Goal: Complete application form

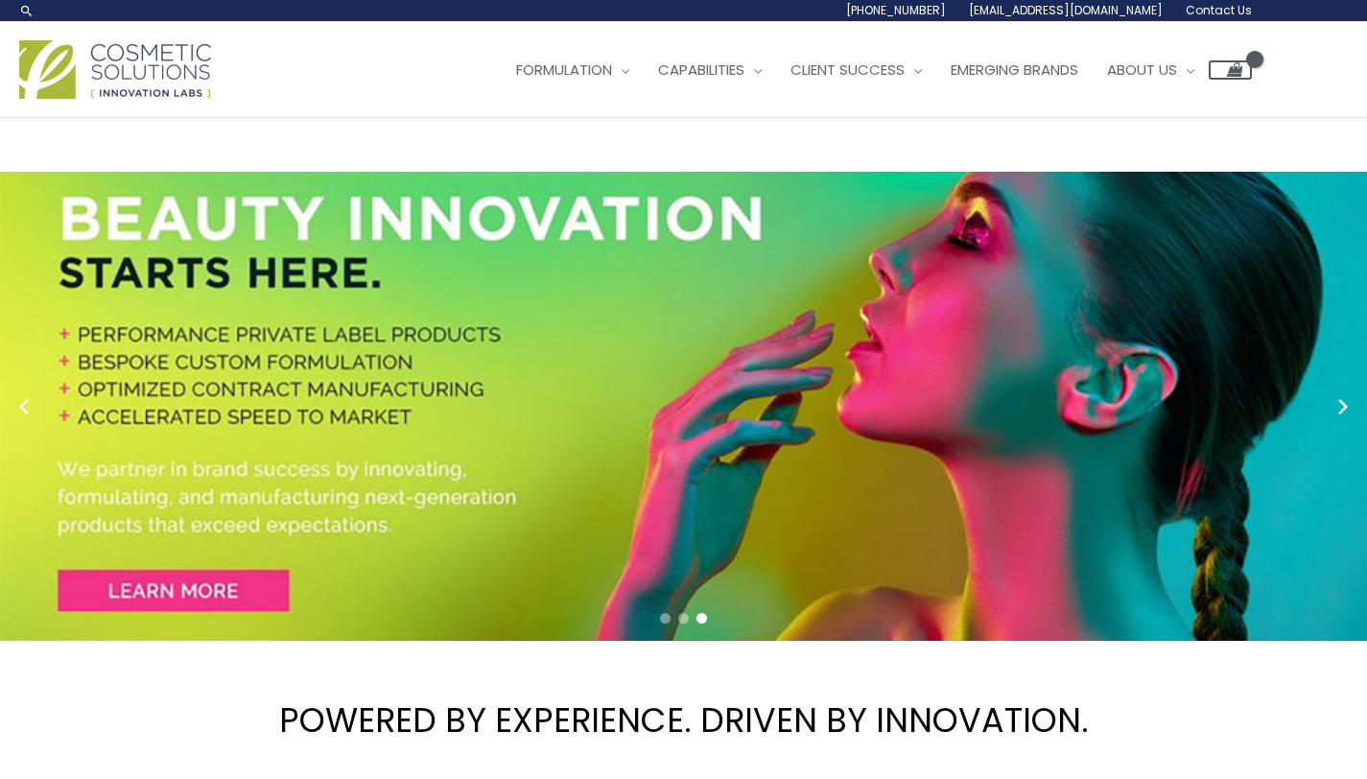
click at [0, 0] on span "[EMAIL_ADDRESS][DOMAIN_NAME]" at bounding box center [0, 0] width 0 height 0
click at [0, 0] on span "Contact Us" at bounding box center [0, 0] width 0 height 0
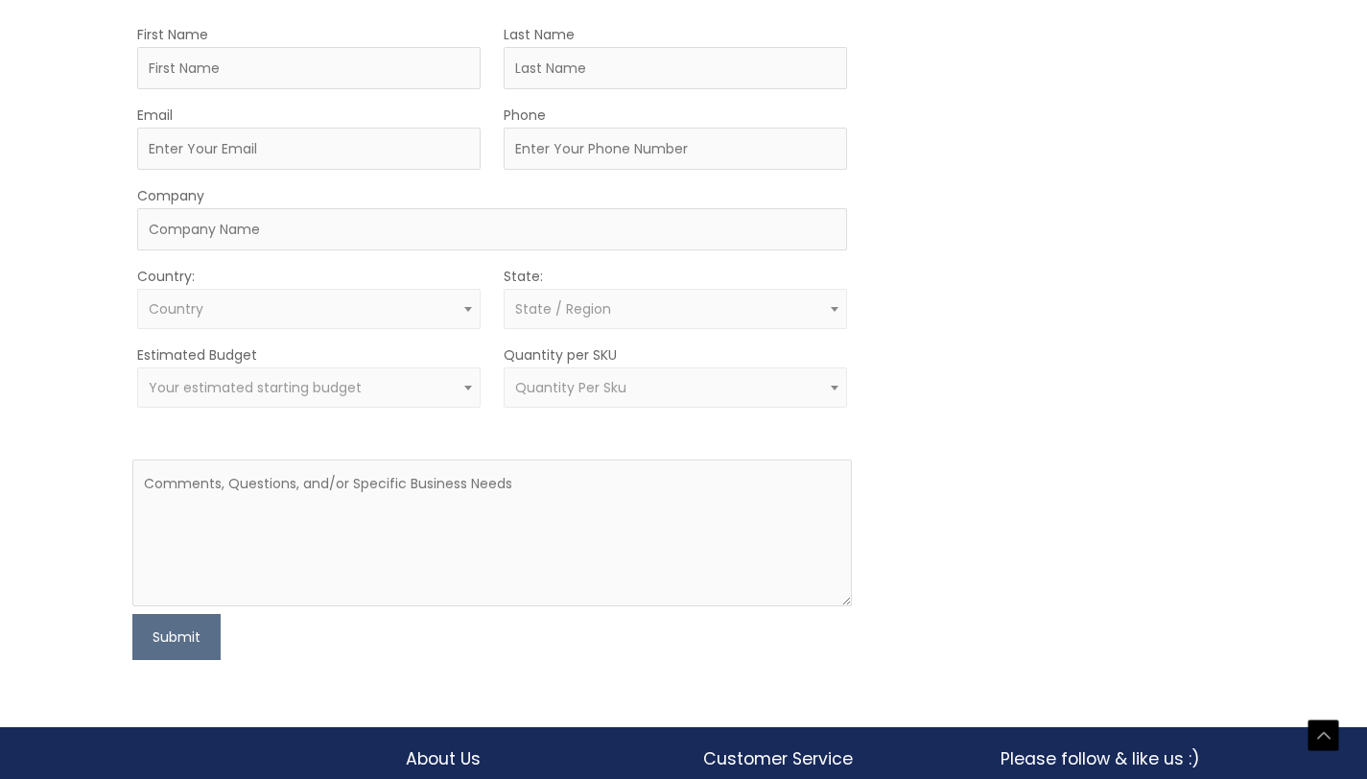
scroll to position [557, 0]
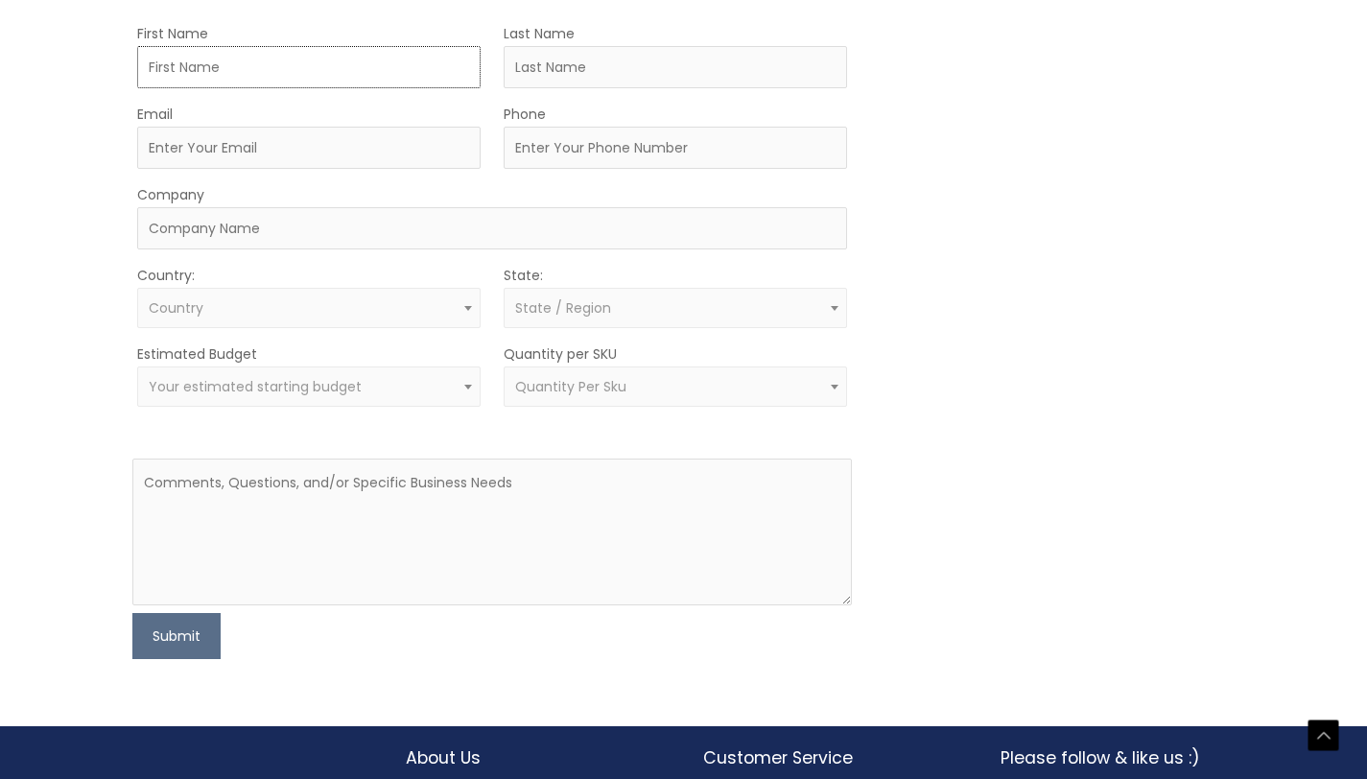
click at [438, 88] on input "First Name" at bounding box center [308, 67] width 343 height 42
type input "Cassandre"
type input "Aristide"
type input "caharah@gmail.com"
type input "9548548370"
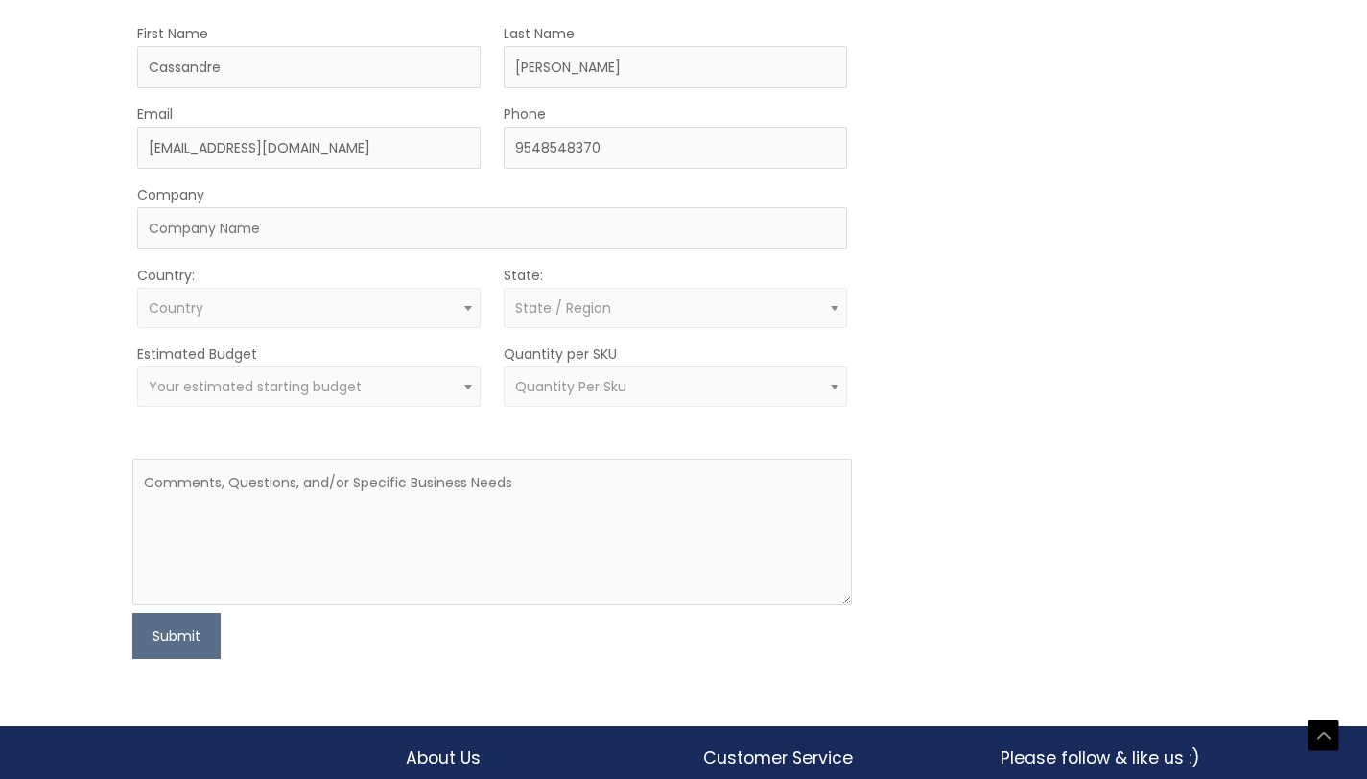
select select "United States"
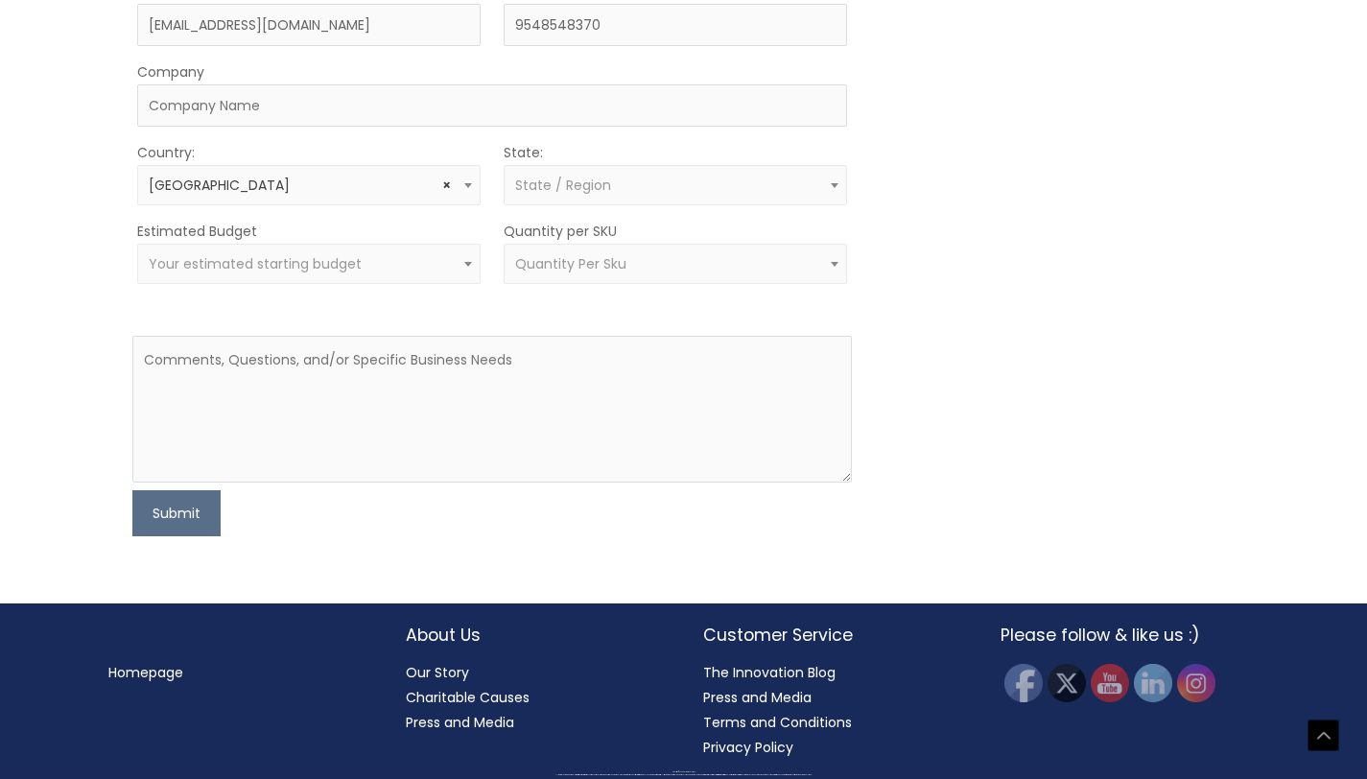
select select "Florida"
click at [386, 127] on input "Company" at bounding box center [492, 105] width 710 height 42
type input "N/A"
click at [357, 273] on span "Your estimated starting budget" at bounding box center [309, 264] width 321 height 18
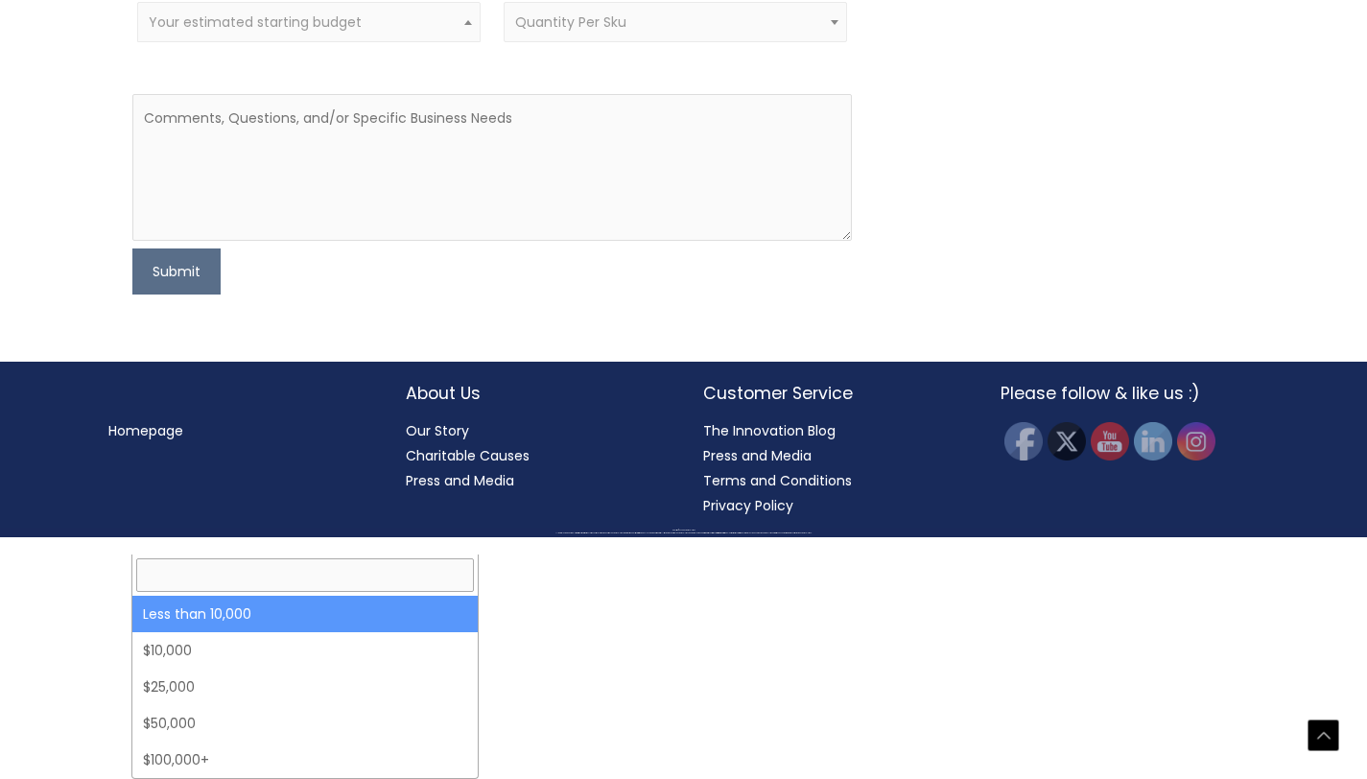
click at [357, 32] on span "Your estimated starting budget" at bounding box center [309, 22] width 321 height 18
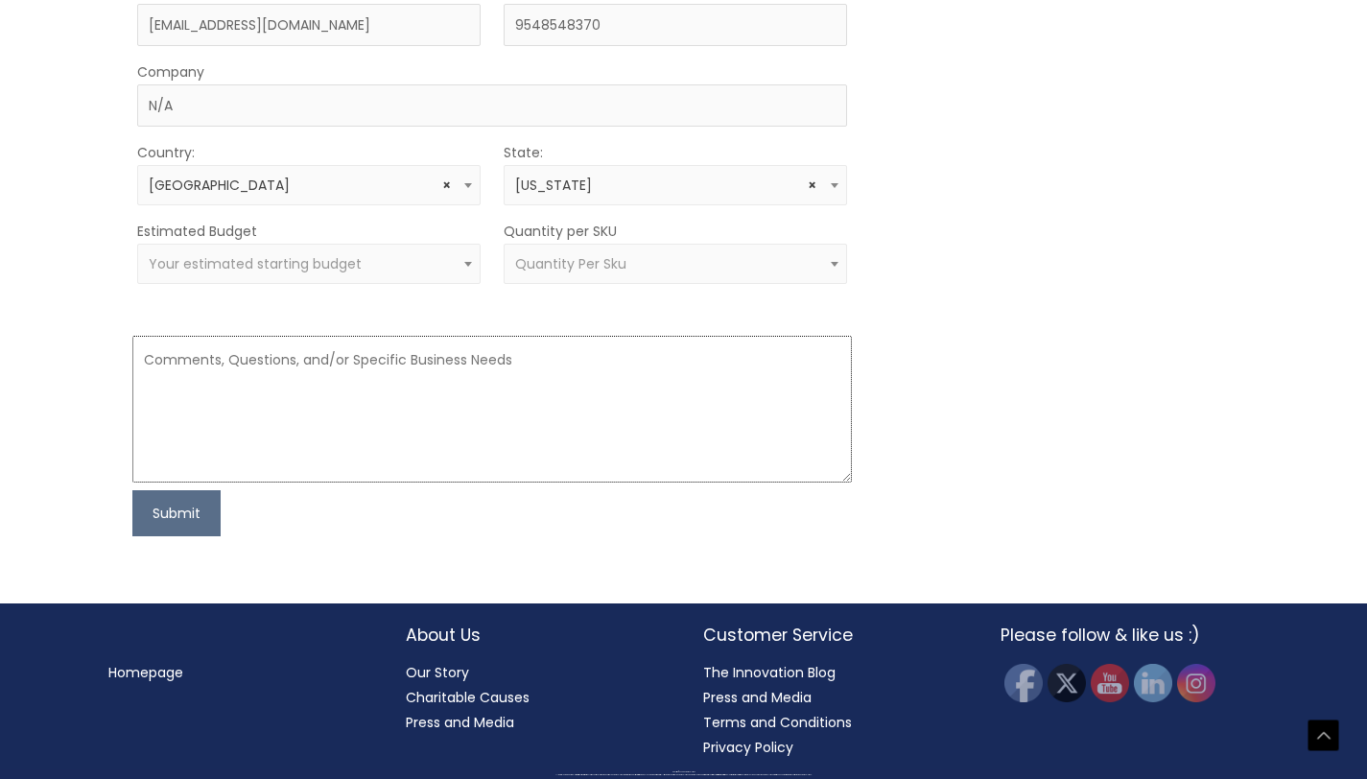
click at [321, 482] on textarea at bounding box center [491, 409] width 719 height 147
paste textarea "Hello, my name is Cassandre Esther, I am the inventor of a natural deodorizing …"
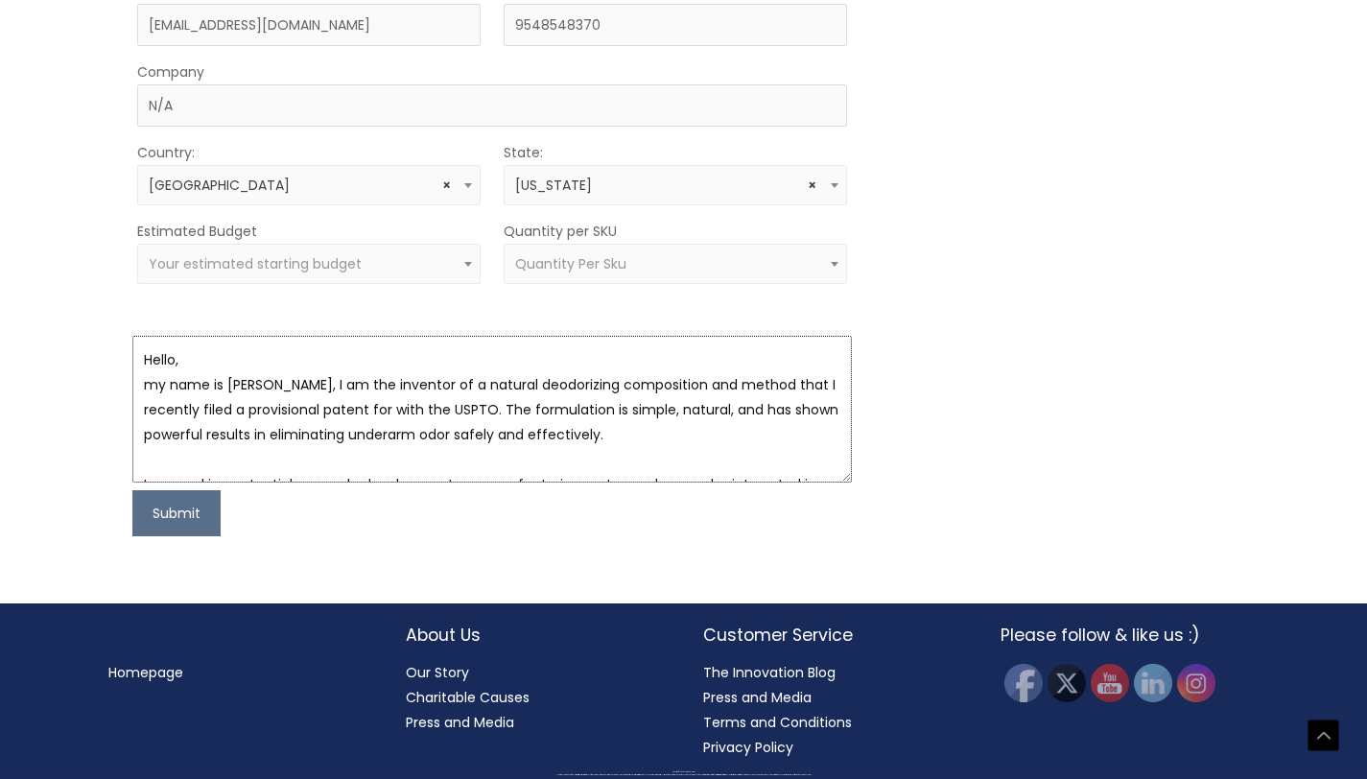
scroll to position [311, 0]
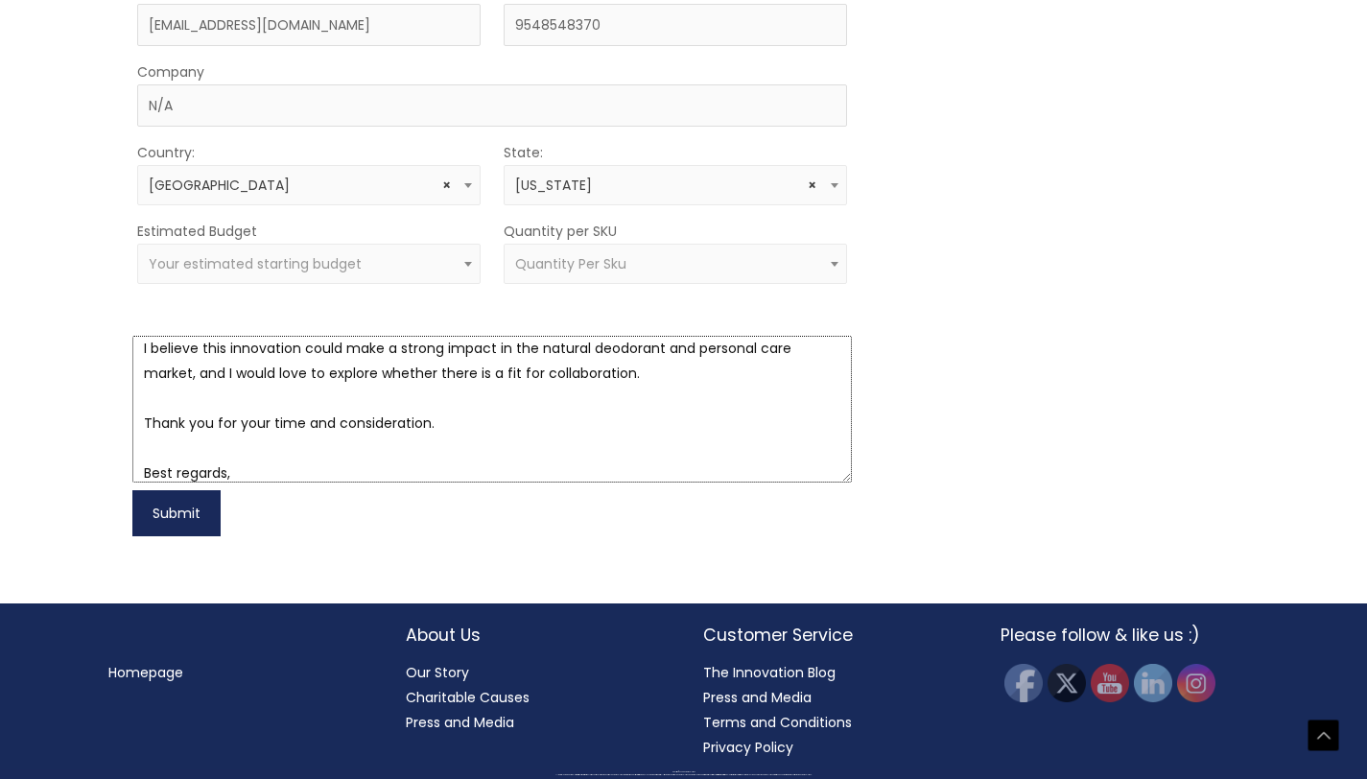
type textarea "Hello, my name is Cassandre Esther, I am the inventor of a natural deodorizing …"
click at [194, 536] on button "Submit" at bounding box center [176, 513] width 88 height 46
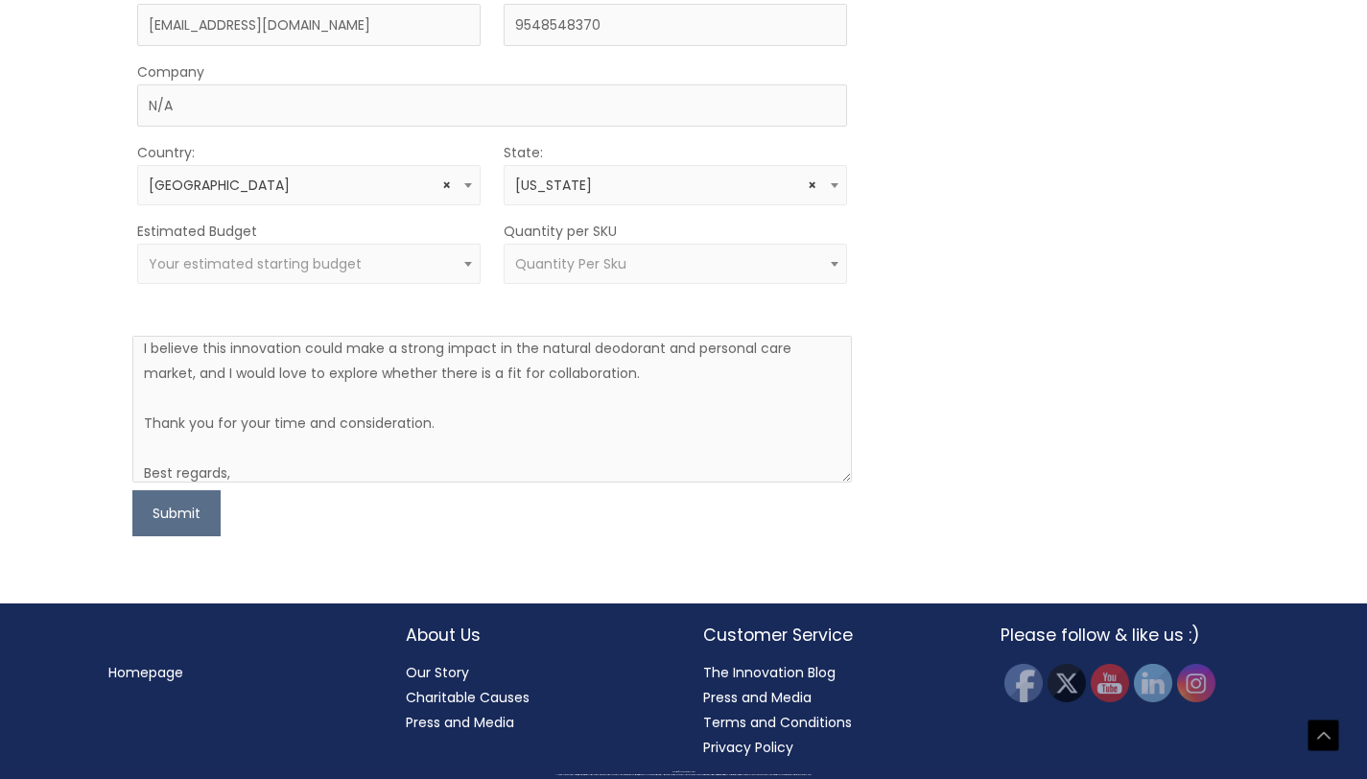
click at [440, 273] on span "Your estimated starting budget" at bounding box center [309, 264] width 321 height 18
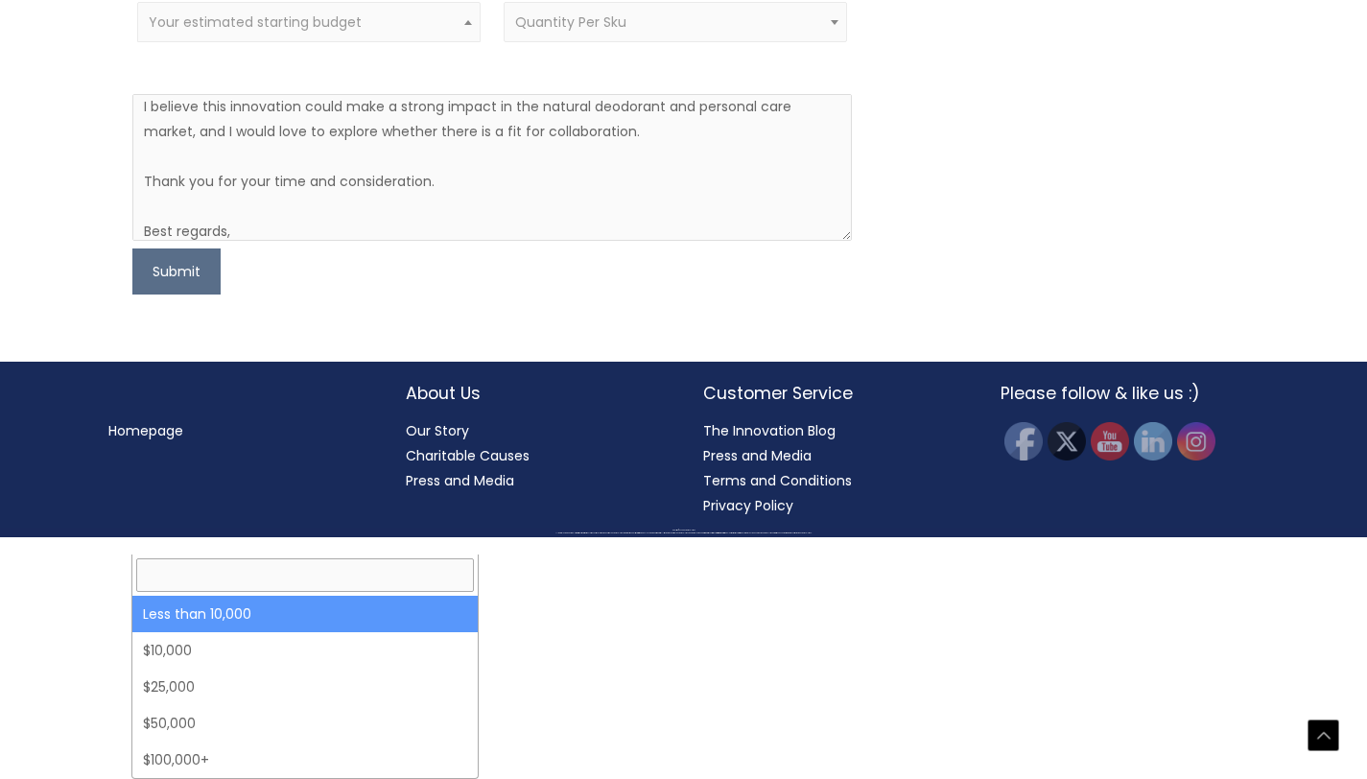
select select "-10000"
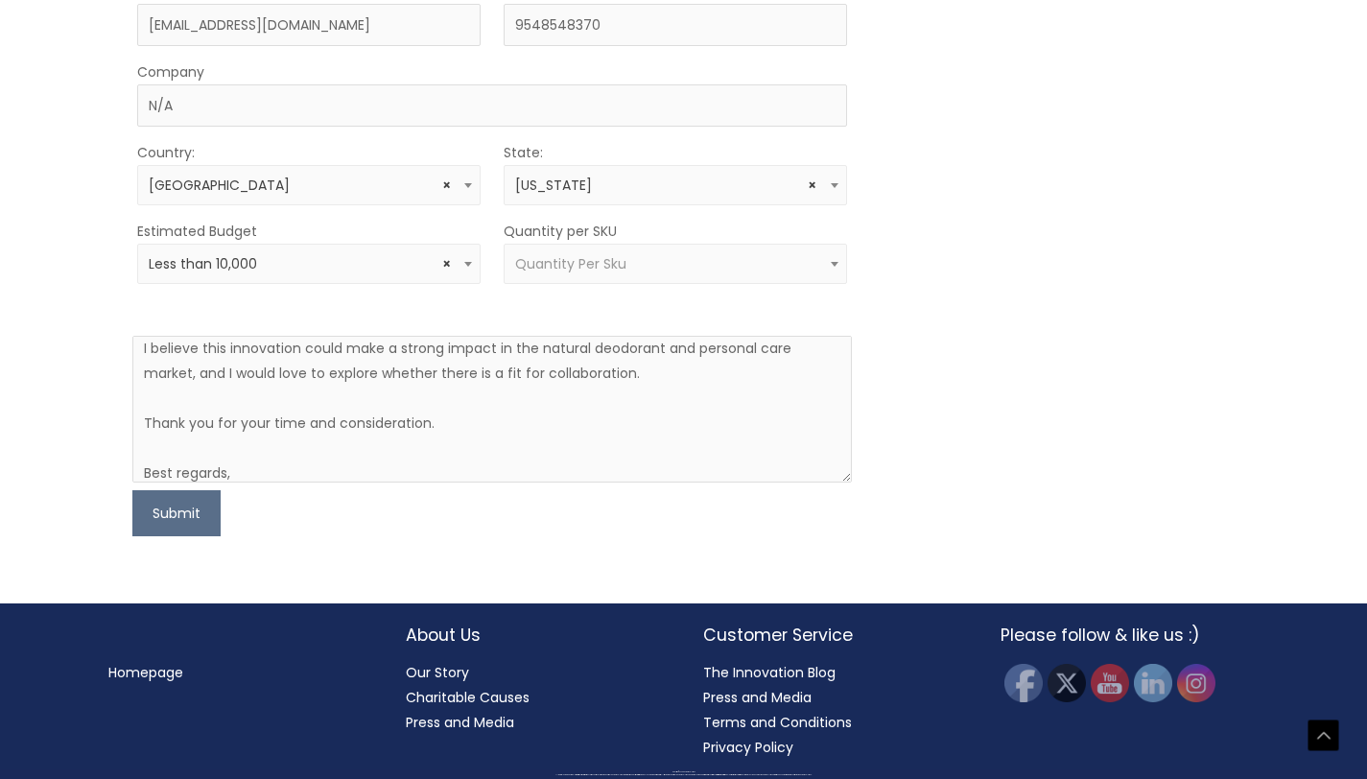
click at [545, 273] on span "Quantity Per Sku" at bounding box center [570, 263] width 111 height 19
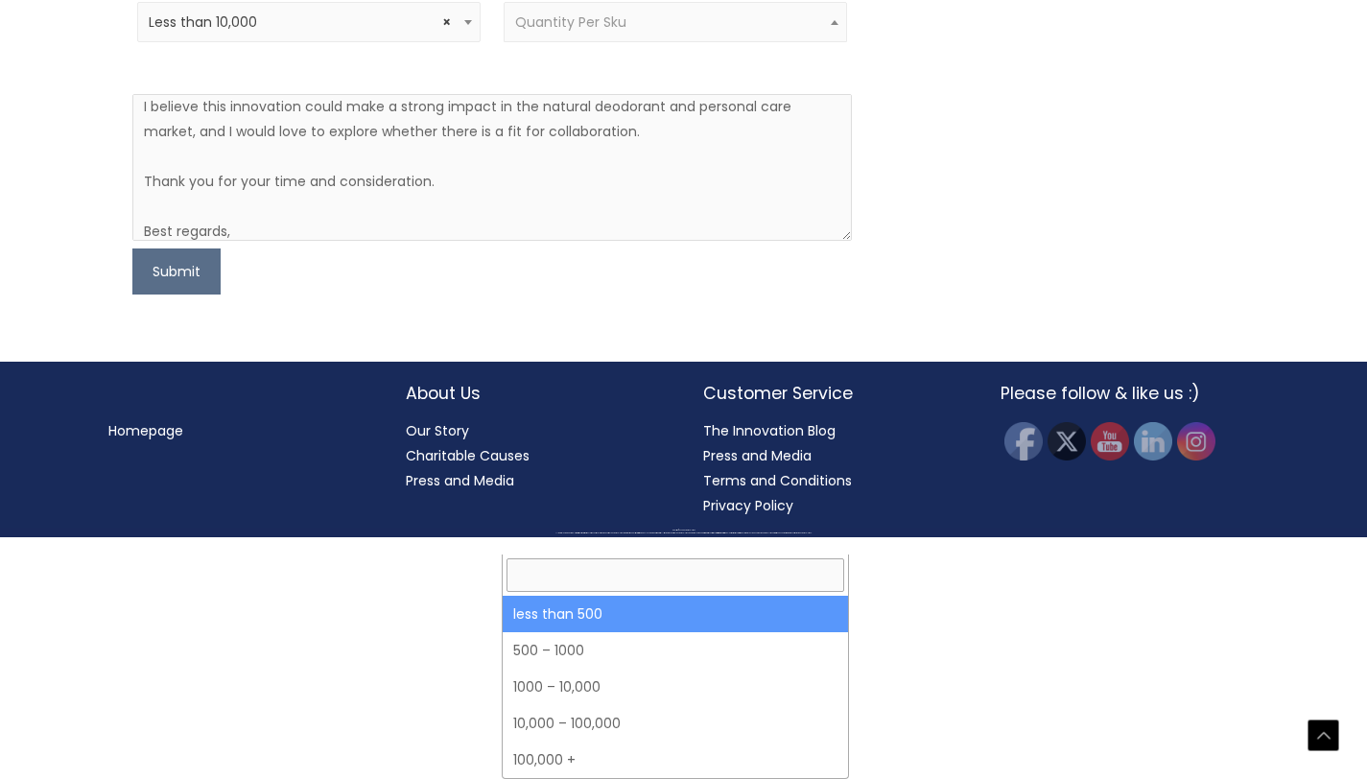
select select "3"
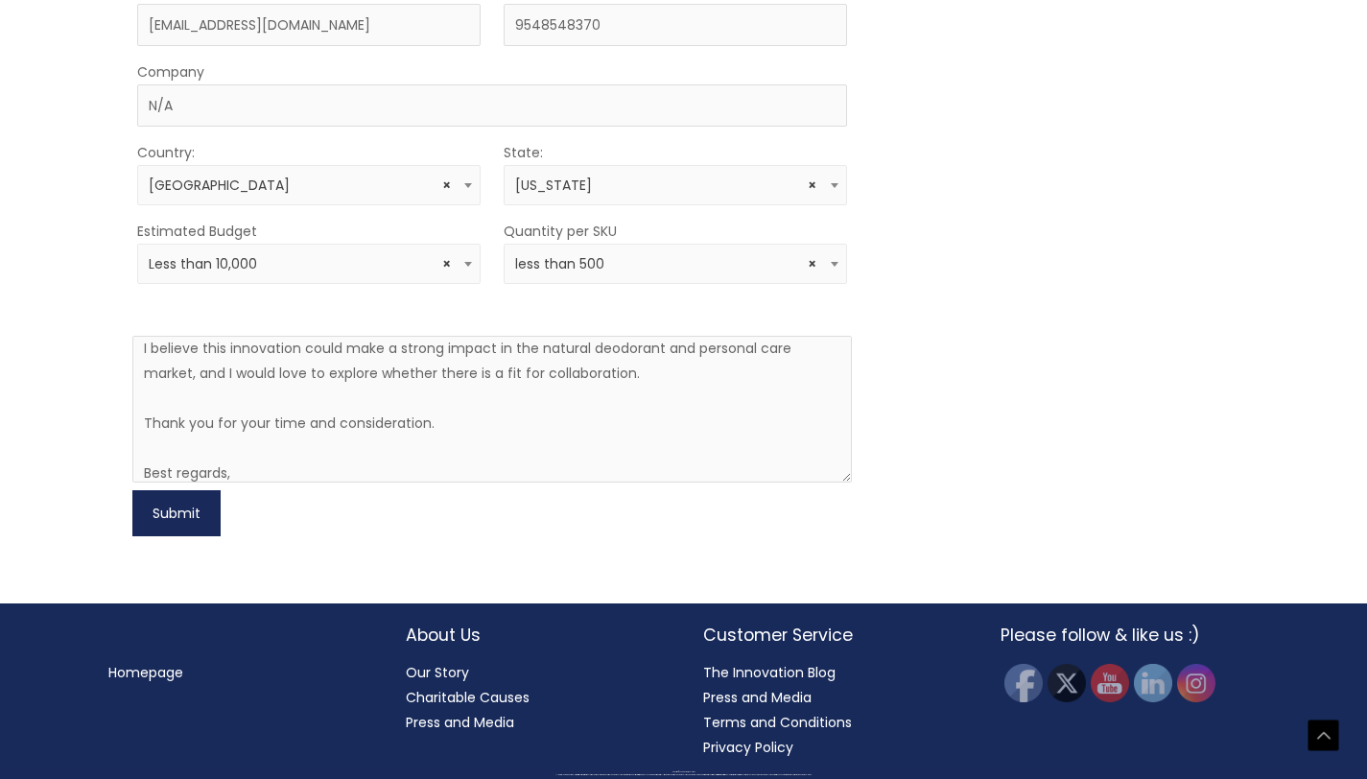
click at [177, 536] on button "Submit" at bounding box center [176, 513] width 88 height 46
